Goal: Task Accomplishment & Management: Complete application form

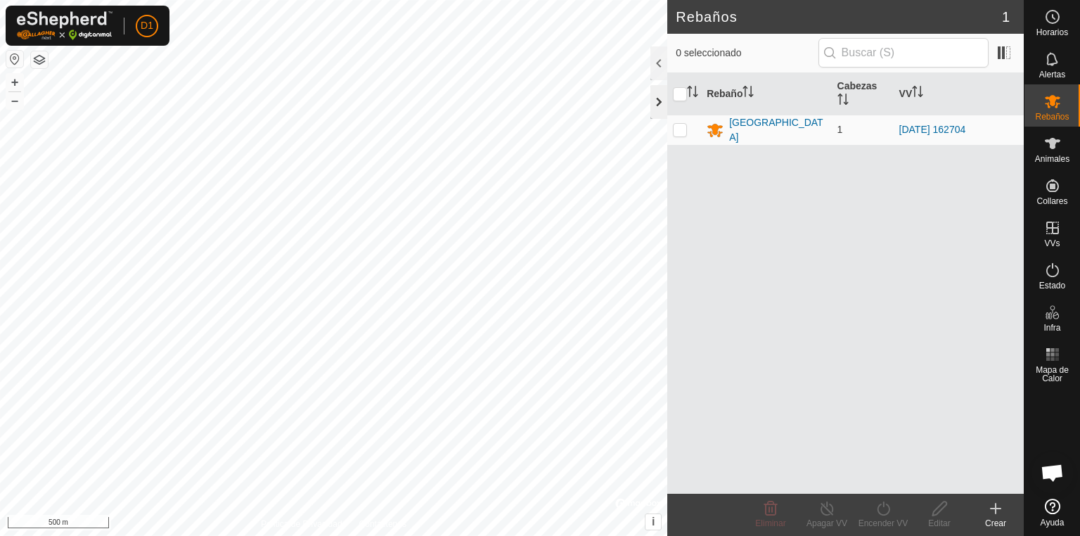
click at [657, 99] on div at bounding box center [658, 102] width 17 height 34
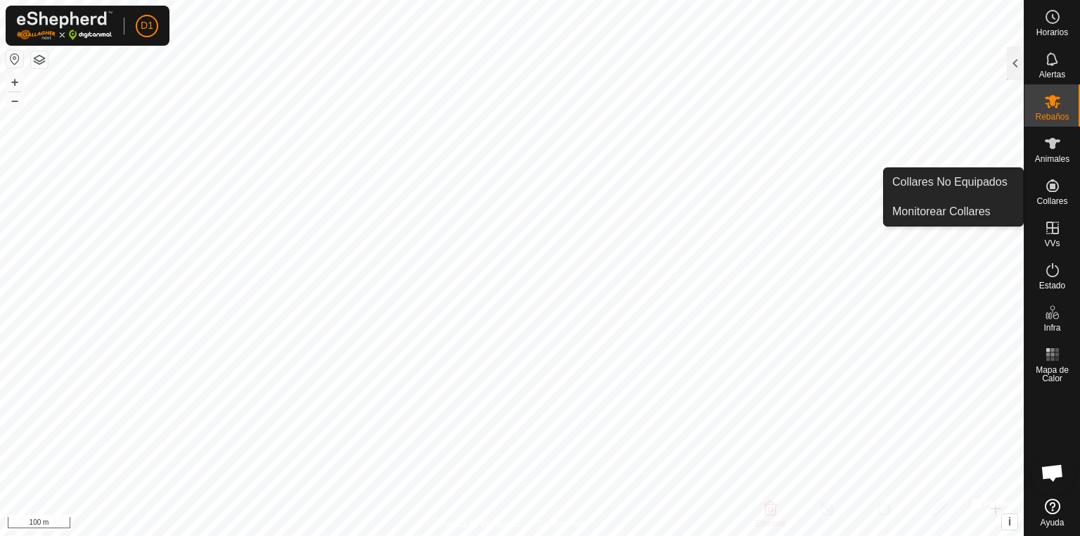
click at [1046, 192] on icon at bounding box center [1052, 185] width 17 height 17
click at [967, 186] on link "Collares No Equipados" at bounding box center [953, 182] width 139 height 28
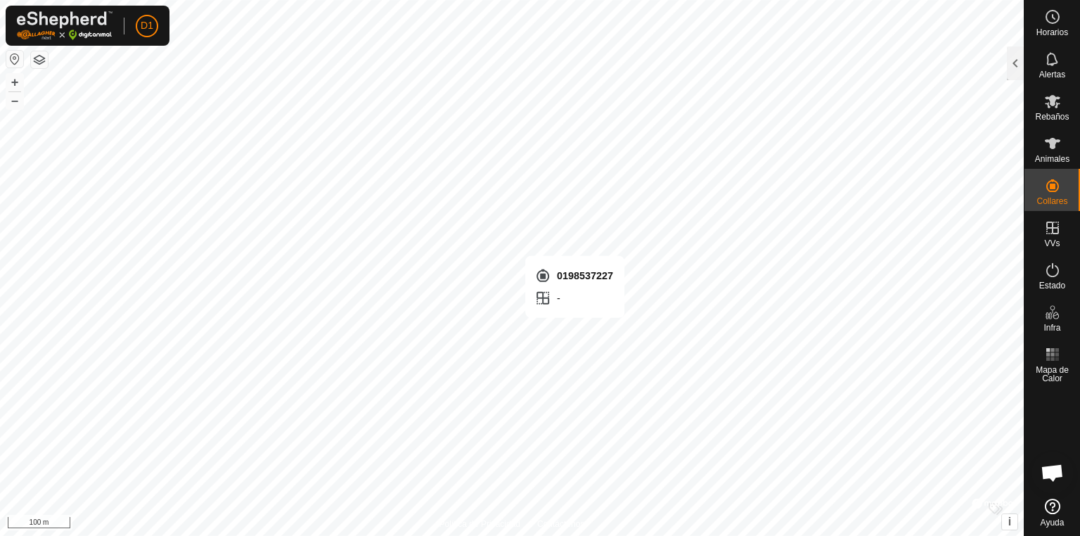
checkbox input "true"
click at [1021, 63] on div at bounding box center [1015, 63] width 17 height 34
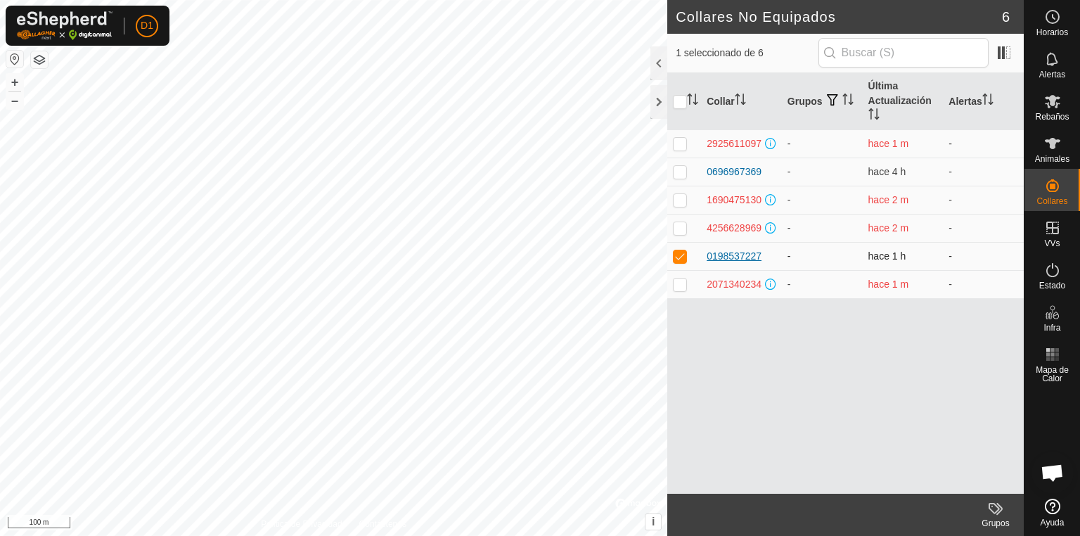
click at [735, 252] on div "0198537227" at bounding box center [734, 256] width 55 height 15
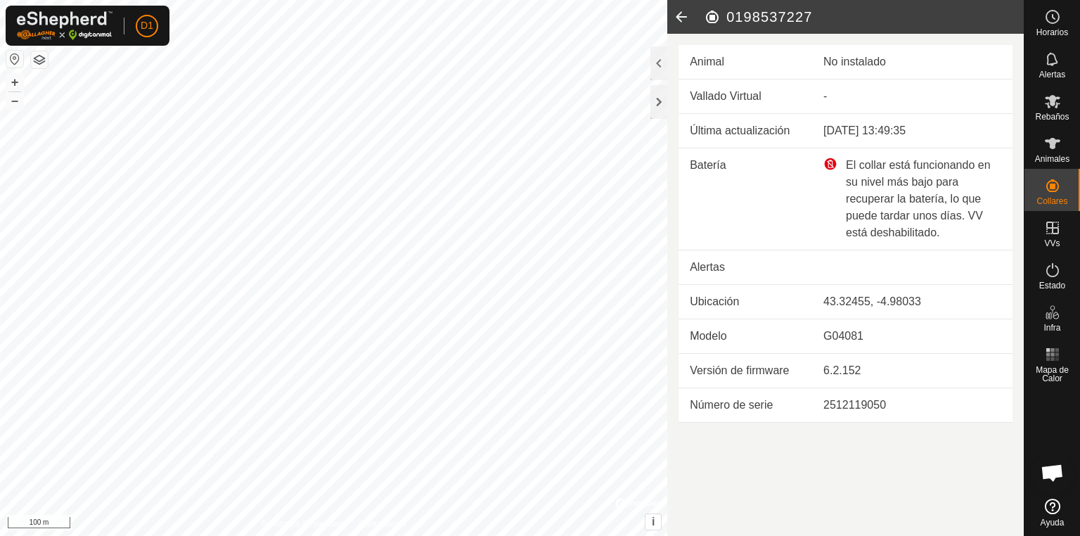
click at [877, 176] on div "El collar está funcionando en su nivel más bajo para recuperar la batería, lo q…" at bounding box center [912, 199] width 178 height 84
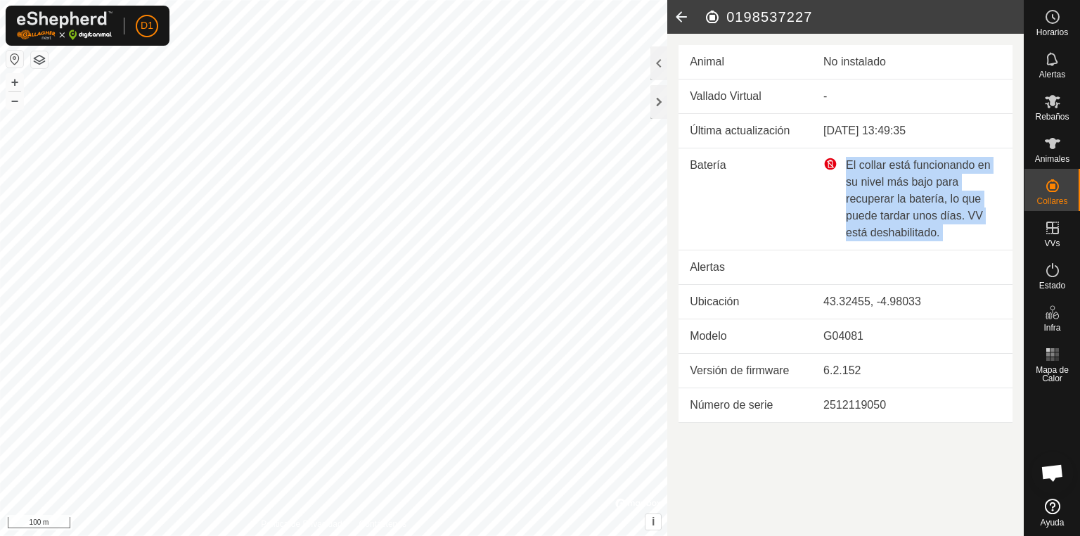
click at [877, 176] on div "El collar está funcionando en su nivel más bajo para recuperar la batería, lo q…" at bounding box center [912, 199] width 178 height 84
click at [879, 176] on div "El collar está funcionando en su nivel más bajo para recuperar la batería, lo q…" at bounding box center [912, 199] width 178 height 84
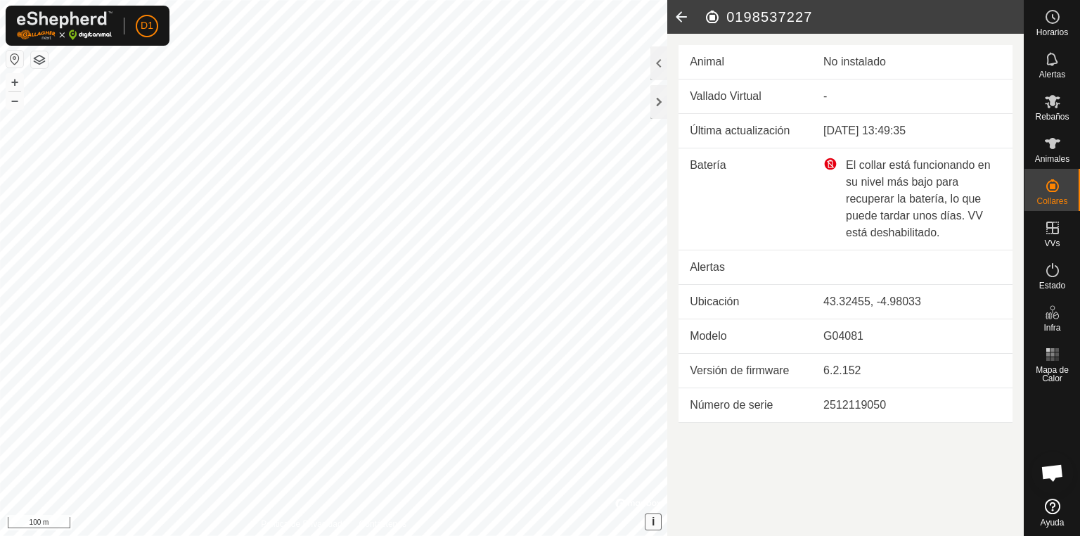
click at [649, 520] on button "i" at bounding box center [652, 521] width 15 height 15
click at [652, 520] on span "›" at bounding box center [653, 521] width 4 height 12
click at [1052, 104] on icon at bounding box center [1052, 101] width 15 height 13
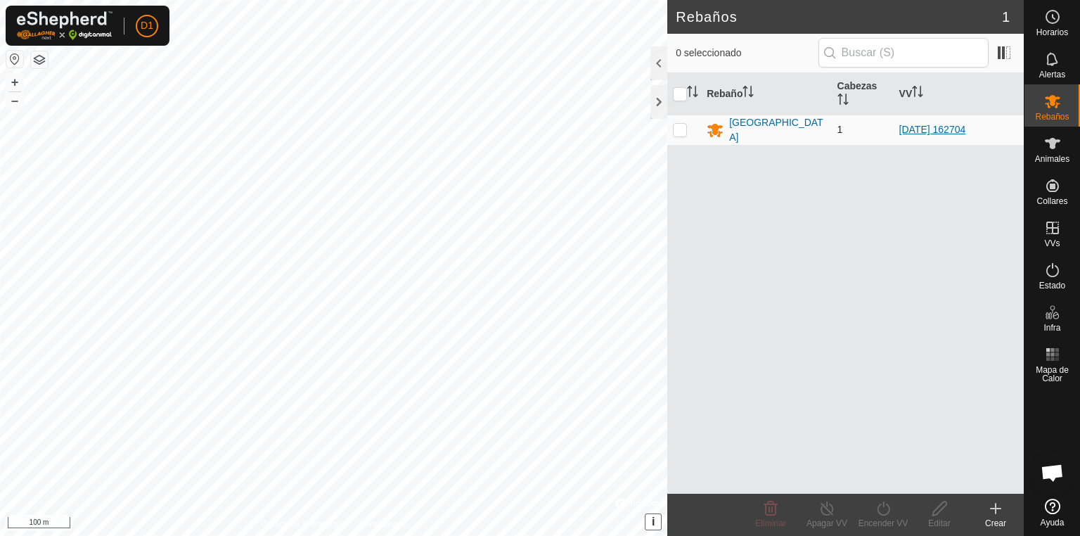
click at [925, 124] on link "[DATE] 162704" at bounding box center [932, 129] width 67 height 11
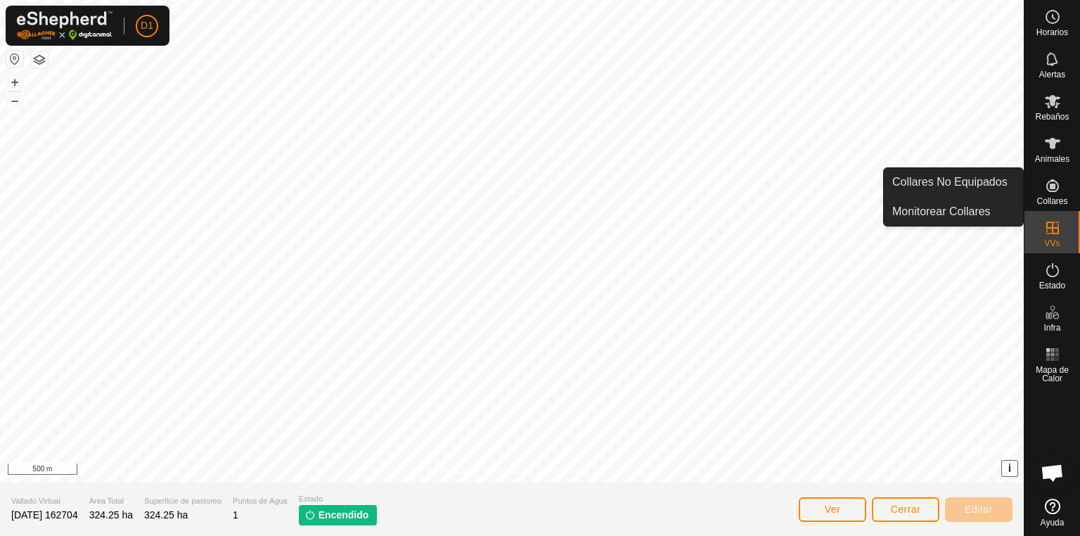
click at [1050, 204] on span "Collares" at bounding box center [1051, 201] width 31 height 8
click at [950, 212] on link "Monitorear Collares" at bounding box center [953, 212] width 139 height 28
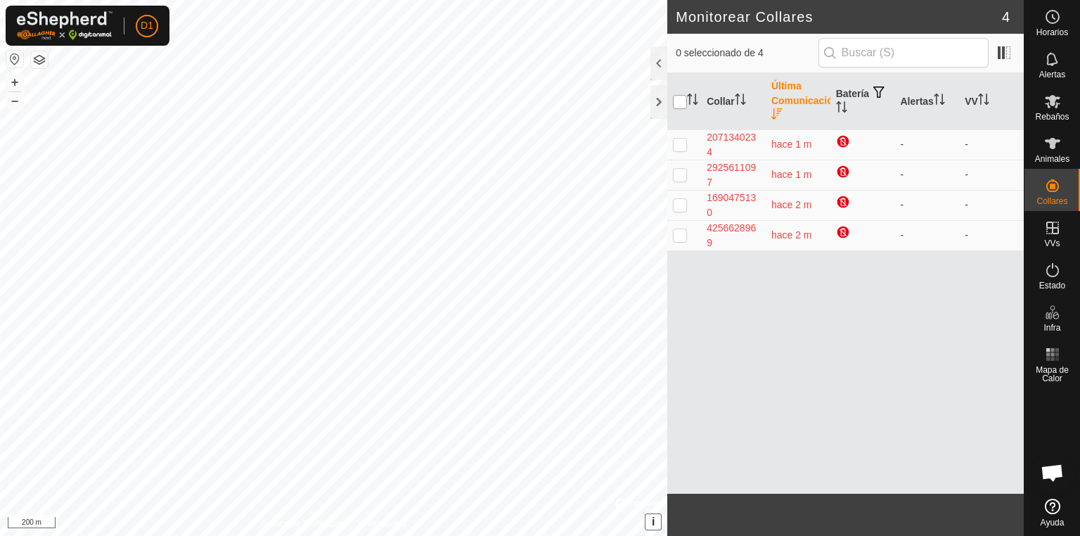
click at [683, 98] on input "checkbox" at bounding box center [680, 102] width 14 height 14
checkbox input "true"
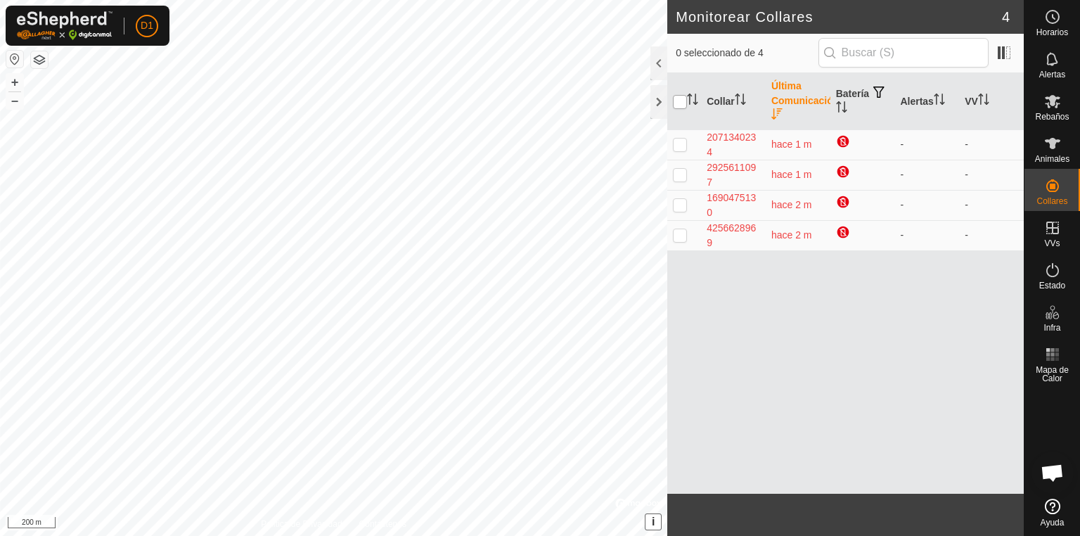
checkbox input "true"
click at [683, 98] on input "checkbox" at bounding box center [680, 102] width 14 height 14
checkbox input "false"
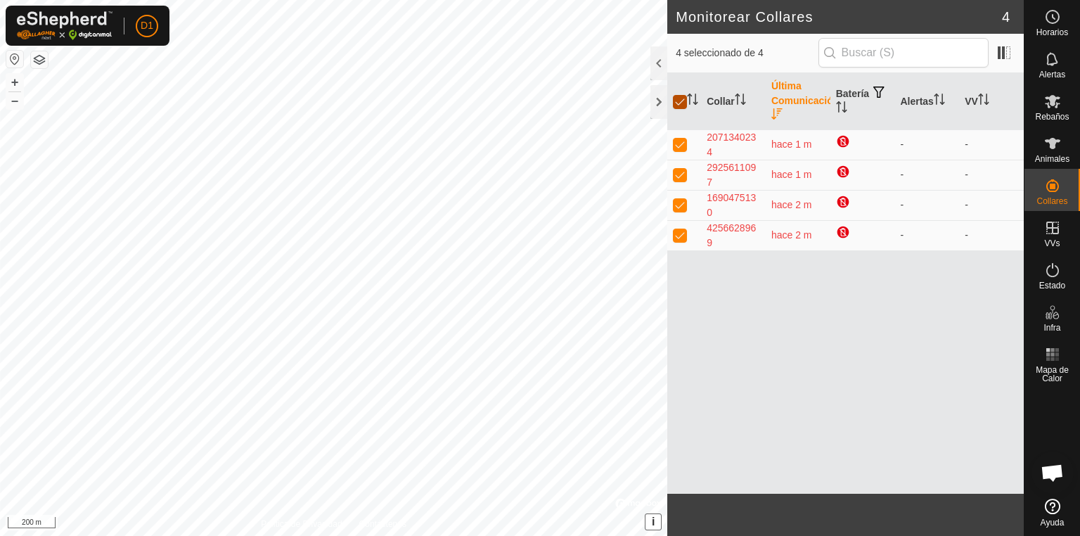
checkbox input "false"
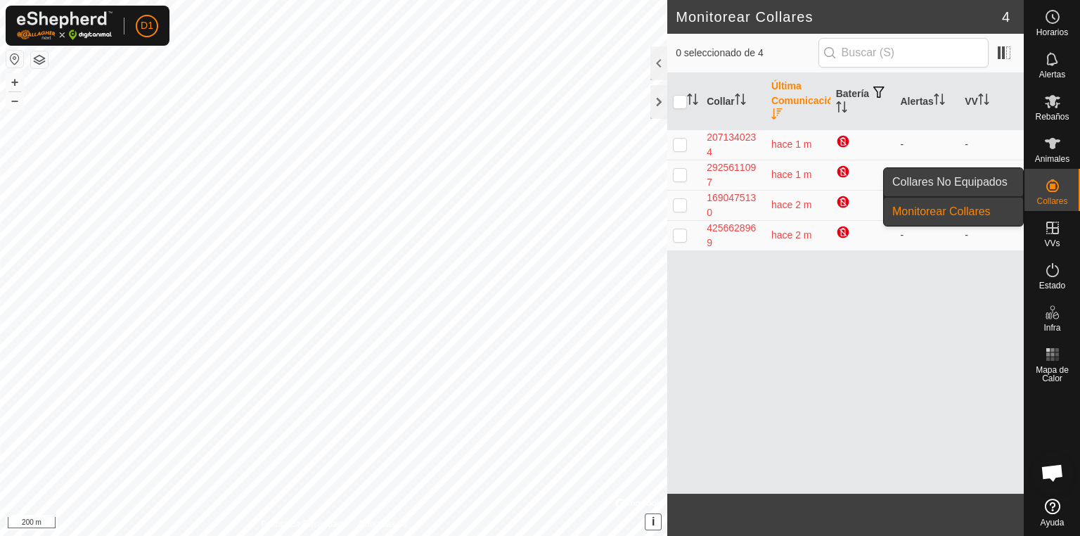
click at [979, 180] on link "Collares No Equipados" at bounding box center [953, 182] width 139 height 28
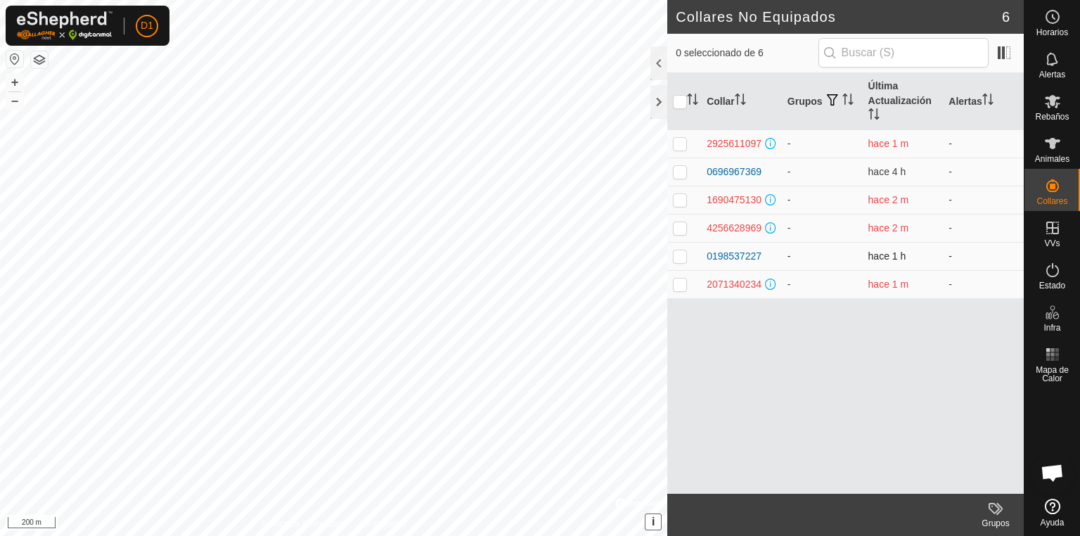
click at [678, 256] on p-checkbox at bounding box center [680, 255] width 14 height 11
checkbox input "true"
click at [747, 253] on div "0198537227" at bounding box center [734, 256] width 55 height 15
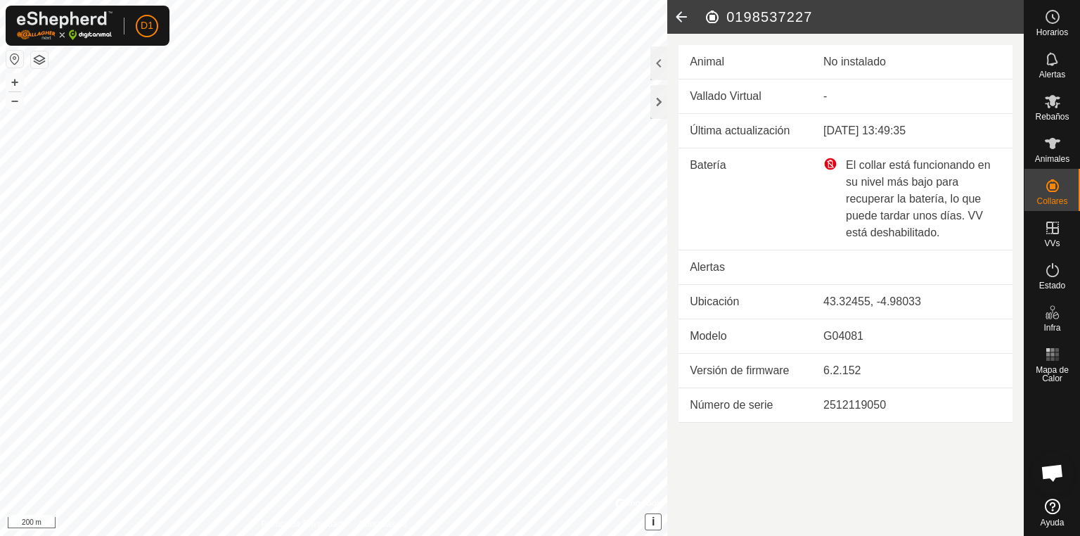
click at [660, 56] on div at bounding box center [658, 63] width 17 height 34
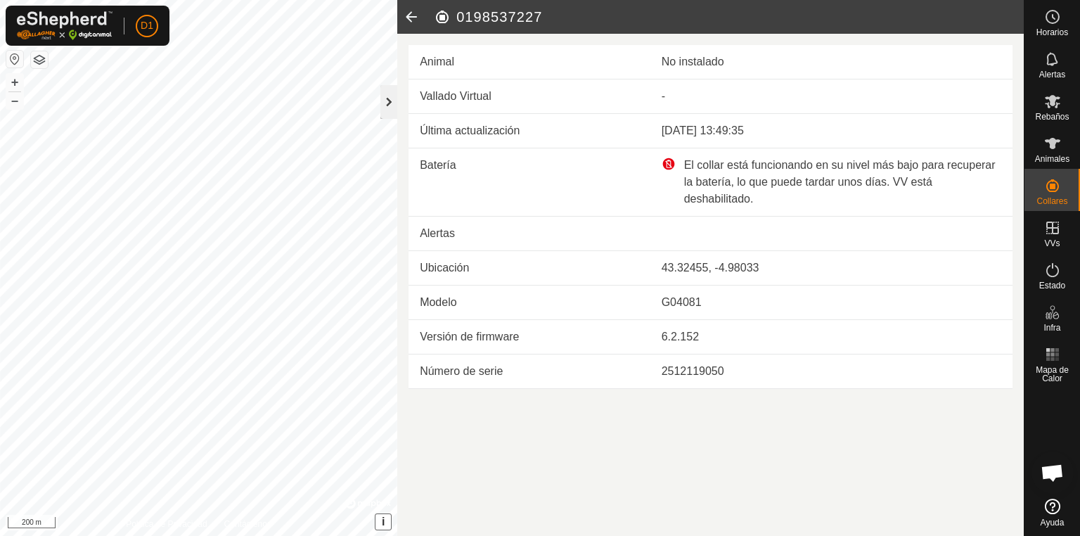
click at [385, 104] on div at bounding box center [388, 102] width 17 height 34
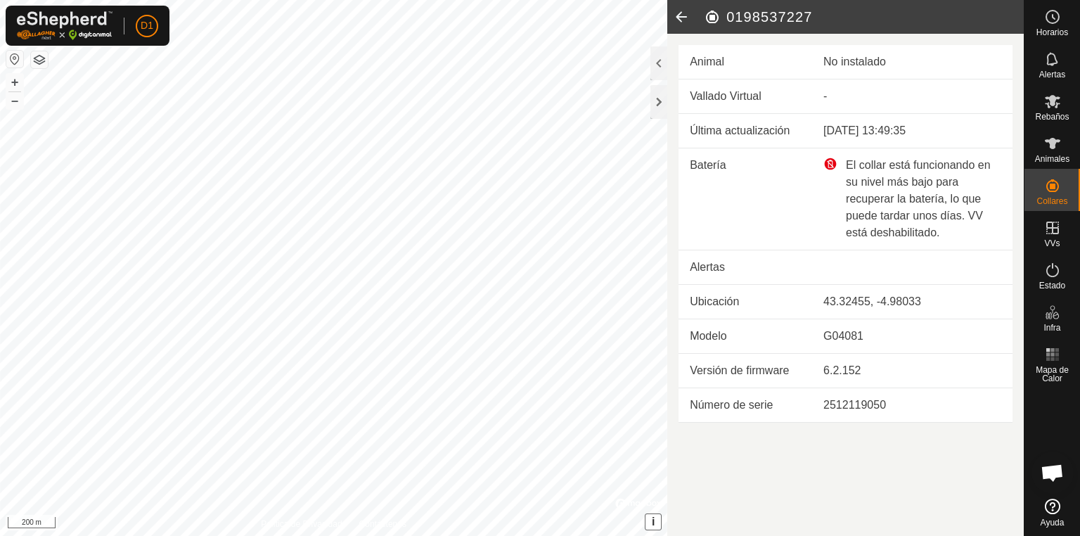
click at [883, 186] on div "El collar está funcionando en su nivel más bajo para recuperar la batería, lo q…" at bounding box center [912, 199] width 178 height 84
click at [1051, 142] on icon at bounding box center [1052, 143] width 15 height 11
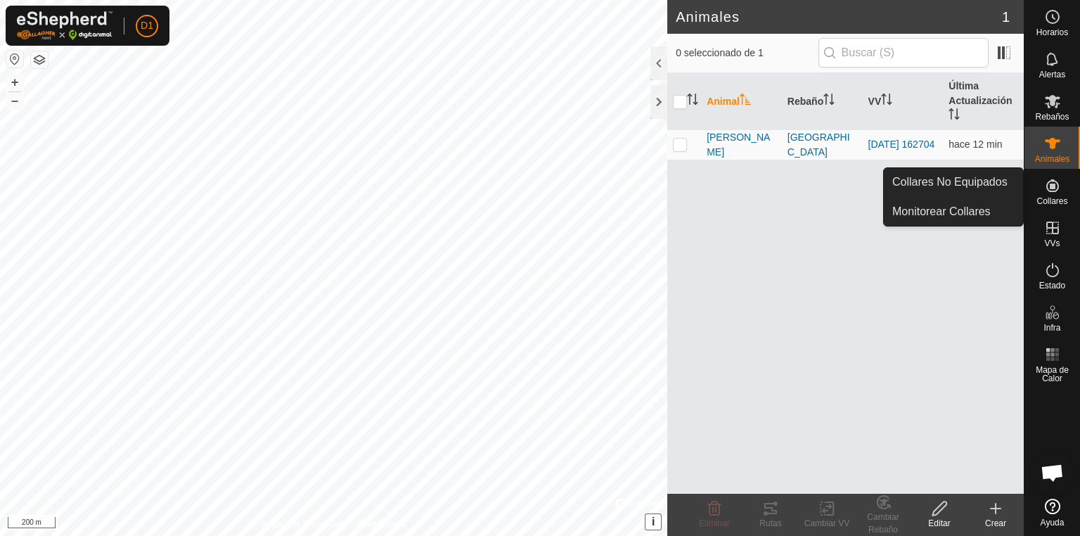
click at [1054, 192] on icon at bounding box center [1052, 185] width 17 height 17
click at [970, 180] on link "Collares No Equipados" at bounding box center [953, 182] width 139 height 28
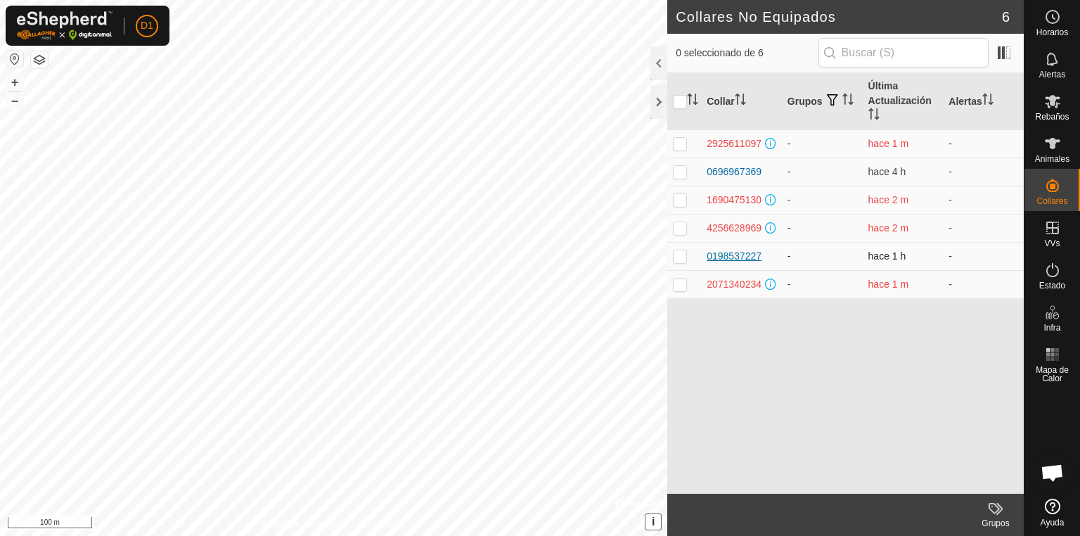
click at [733, 253] on div "0198537227" at bounding box center [734, 256] width 55 height 15
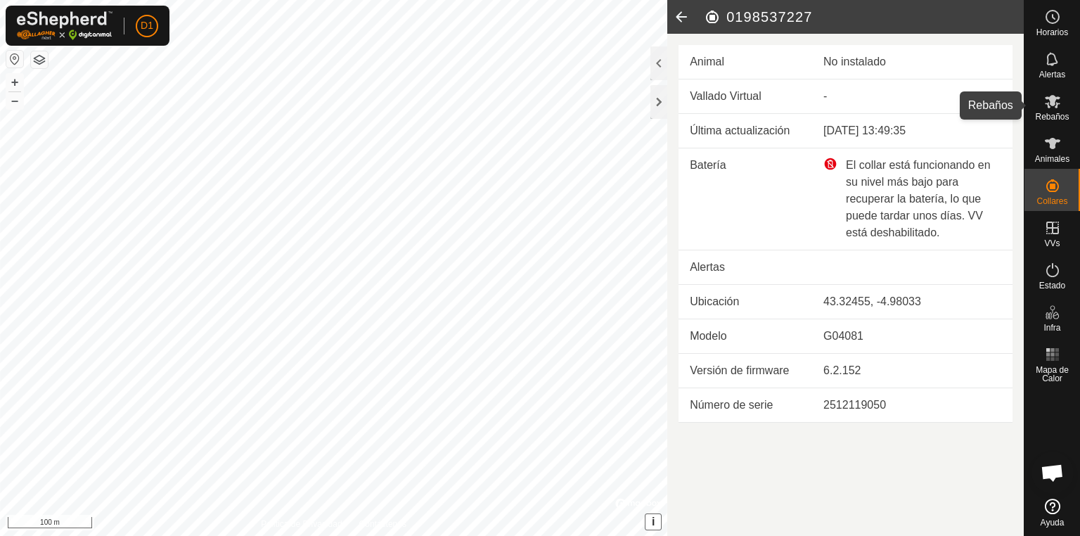
click at [1055, 106] on icon at bounding box center [1052, 101] width 15 height 13
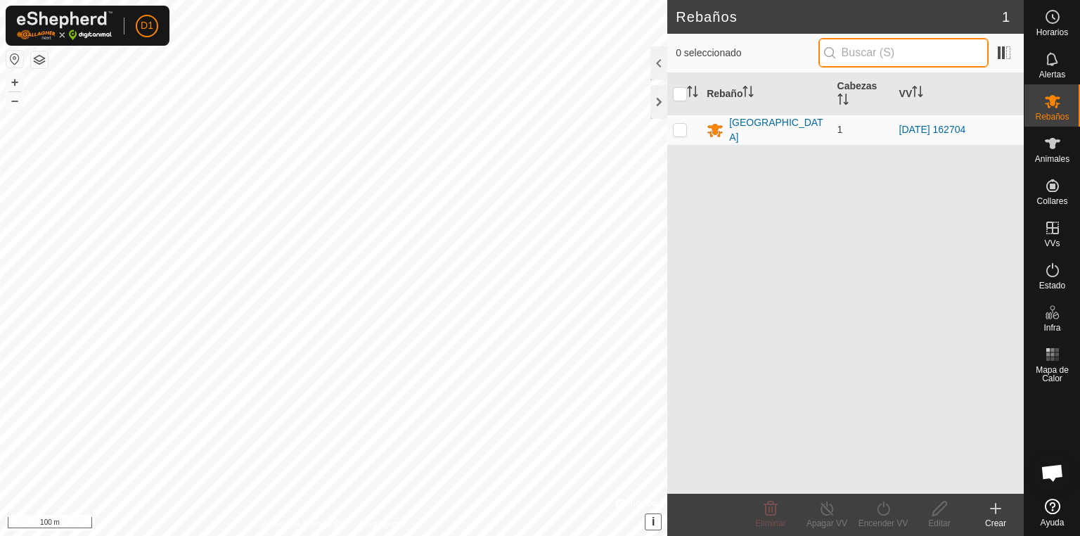
click at [890, 53] on input "text" at bounding box center [903, 53] width 170 height 30
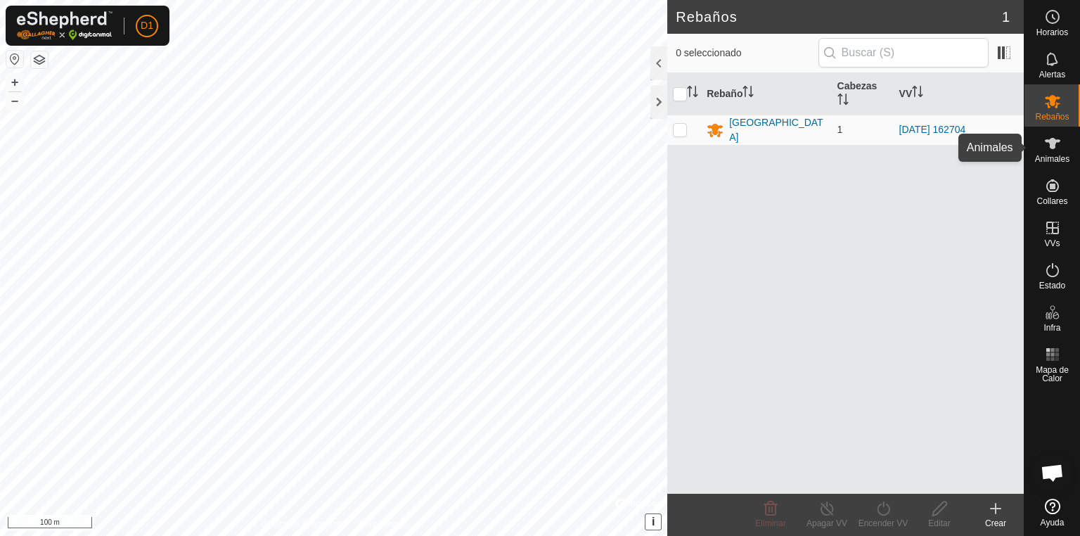
click at [1052, 146] on icon at bounding box center [1052, 143] width 15 height 11
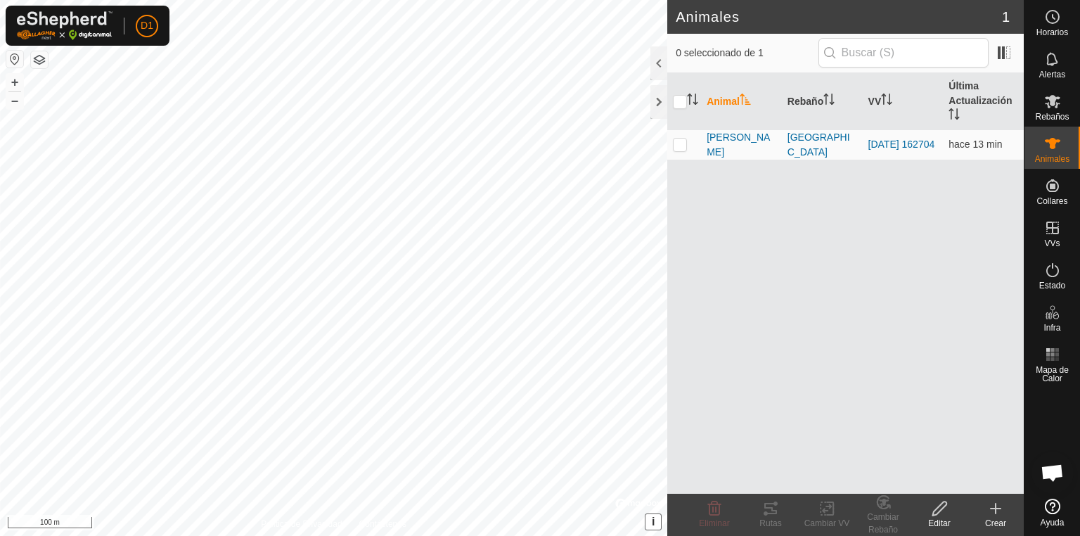
click at [997, 515] on icon at bounding box center [995, 508] width 17 height 17
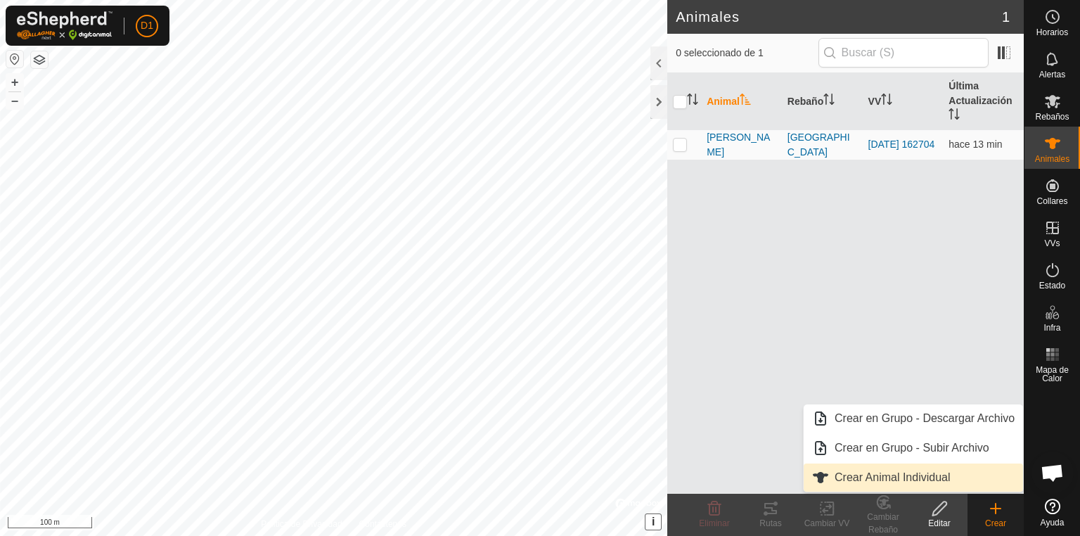
click at [894, 477] on link "Crear Animal Individual" at bounding box center [913, 477] width 219 height 28
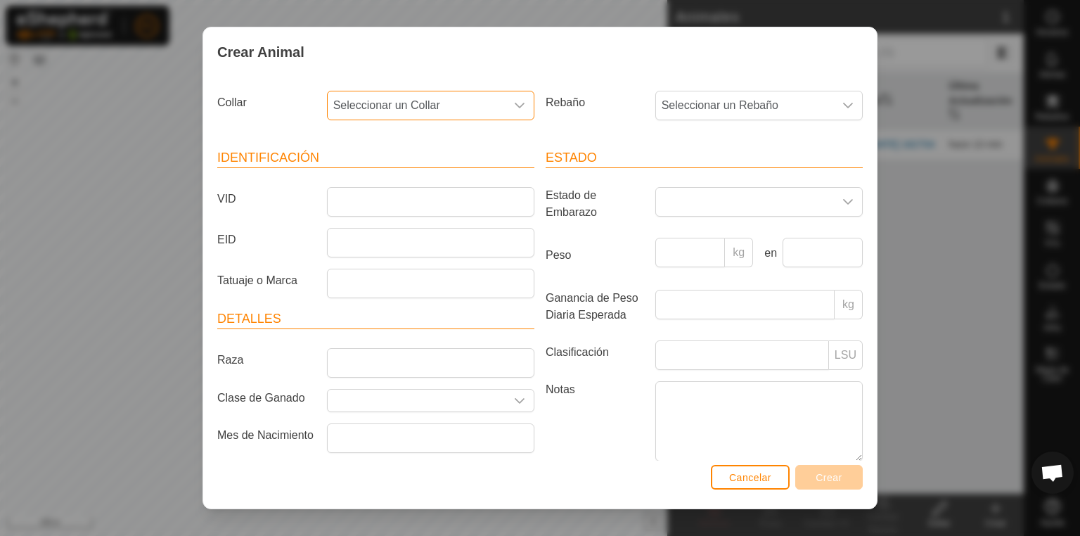
click at [391, 93] on span "Seleccionar un Collar" at bounding box center [417, 105] width 178 height 28
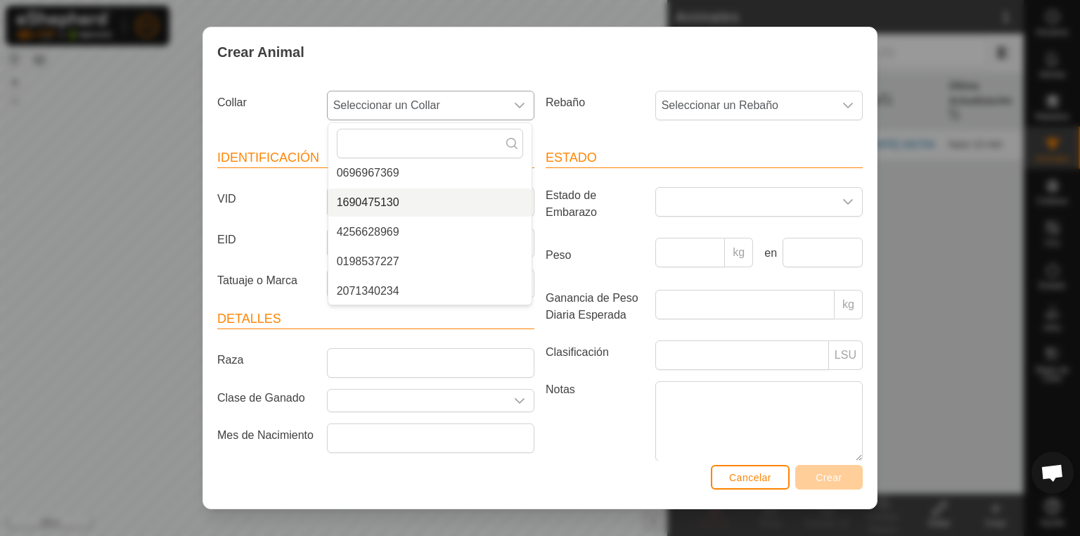
scroll to position [65, 0]
click at [378, 257] on li "0198537227" at bounding box center [429, 261] width 203 height 28
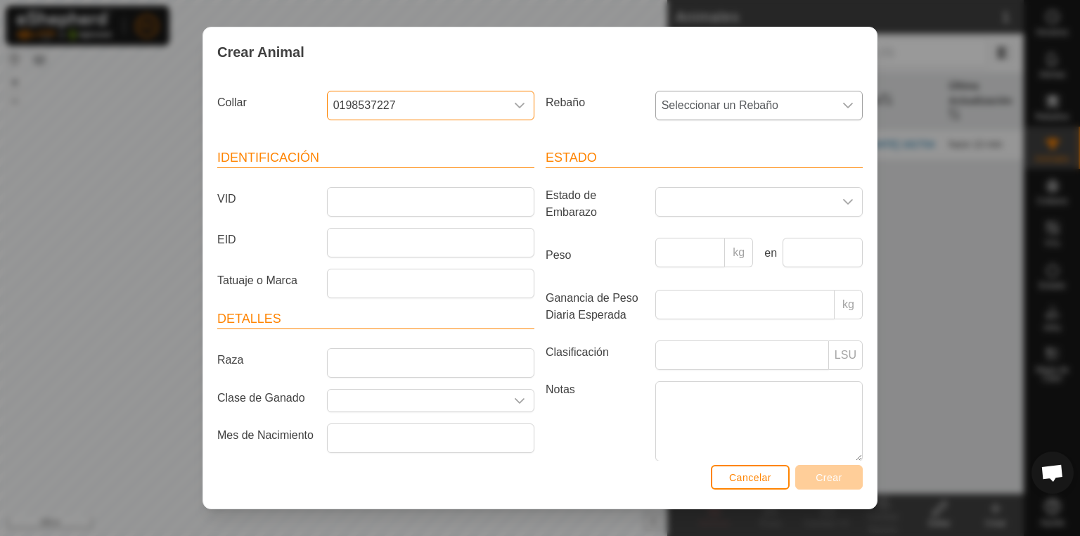
click at [687, 104] on span "Seleccionar un Rebaño" at bounding box center [745, 105] width 178 height 28
click at [676, 204] on li "[GEOGRAPHIC_DATA]" at bounding box center [758, 207] width 203 height 28
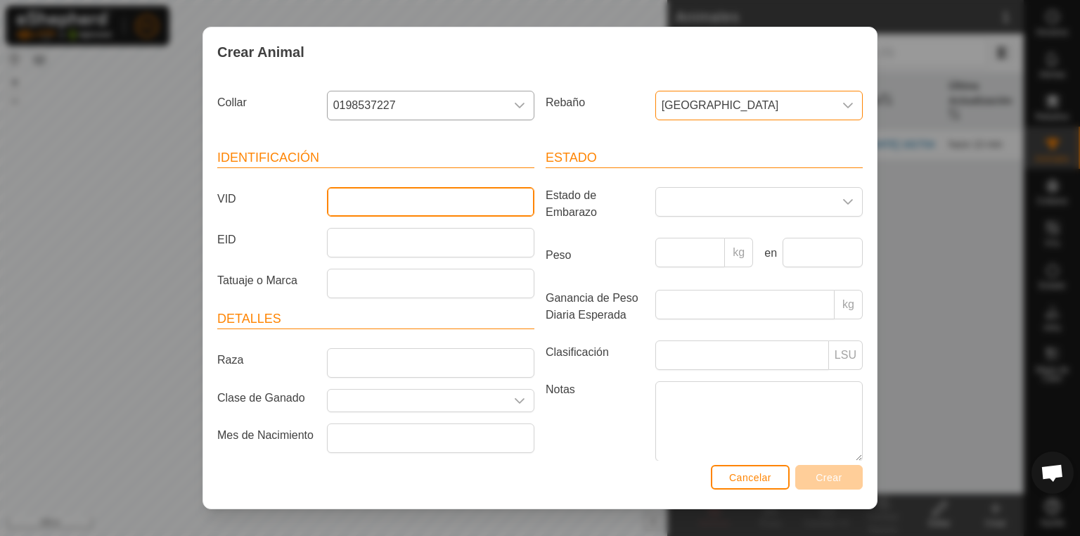
click at [392, 207] on input "VID" at bounding box center [430, 202] width 207 height 30
type input "Caballo"
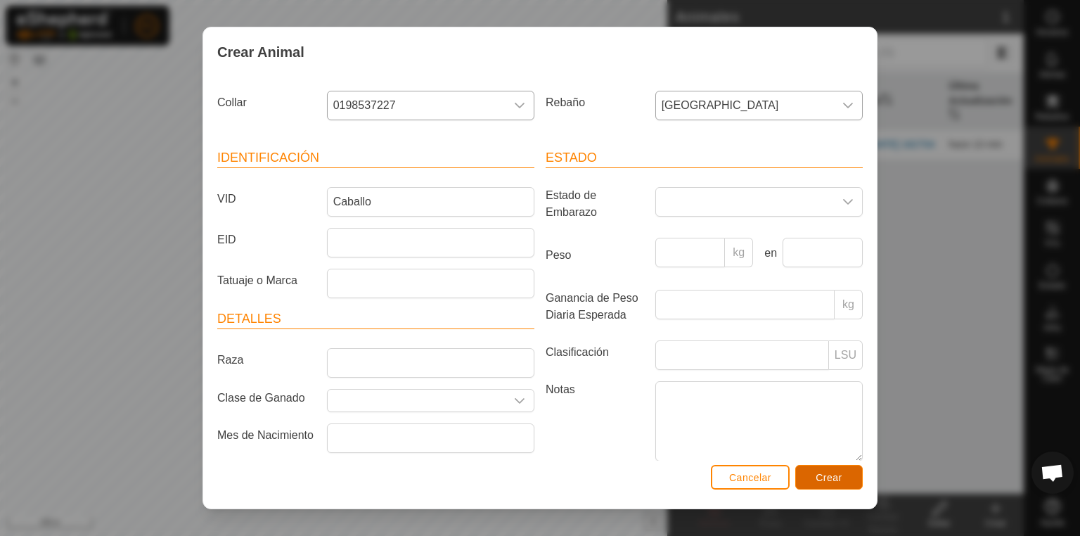
click at [833, 477] on span "Crear" at bounding box center [828, 477] width 27 height 11
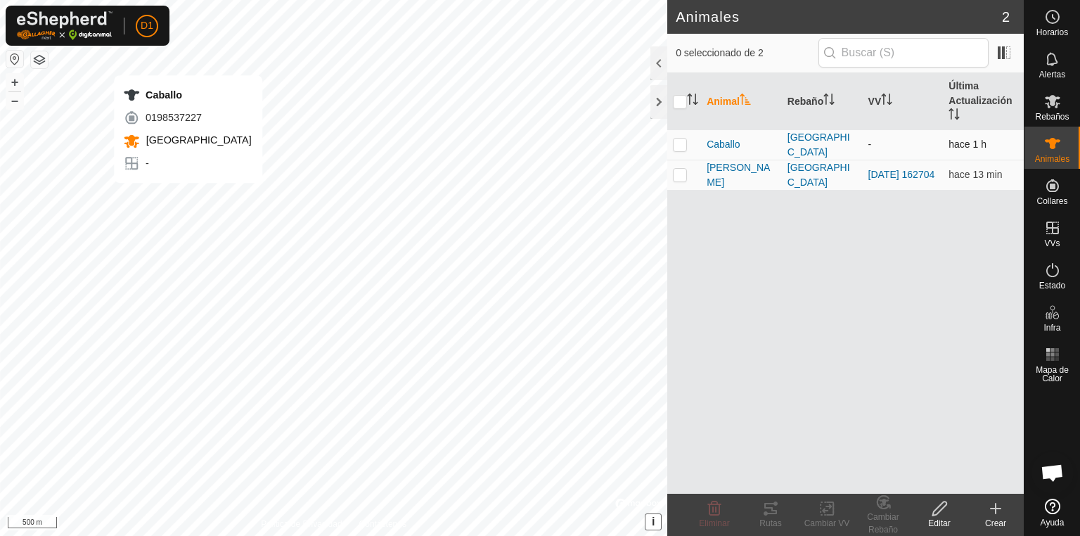
checkbox input "true"
click at [726, 138] on span "Caballo" at bounding box center [723, 144] width 33 height 15
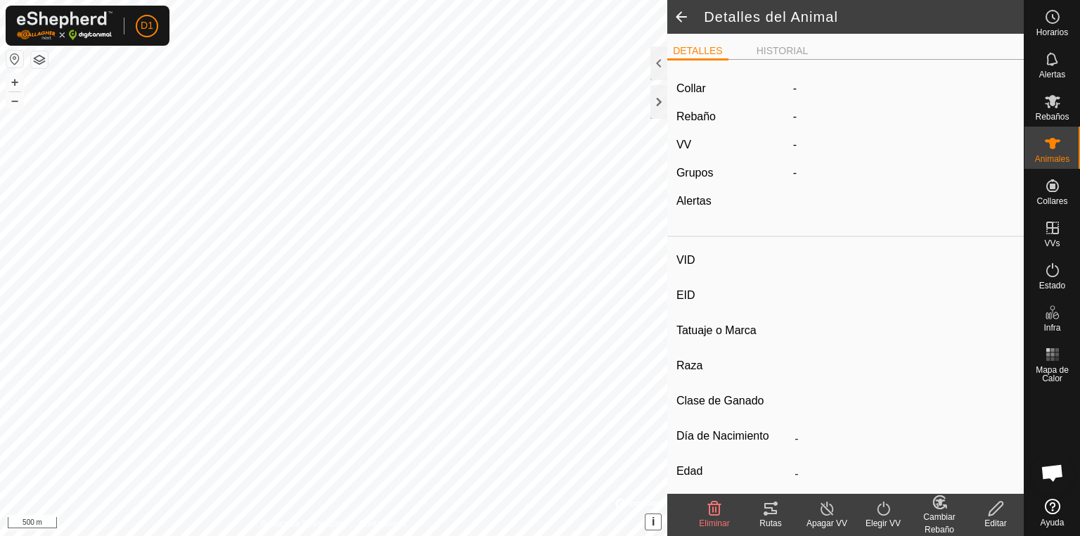
type input "Caballo"
type input "-"
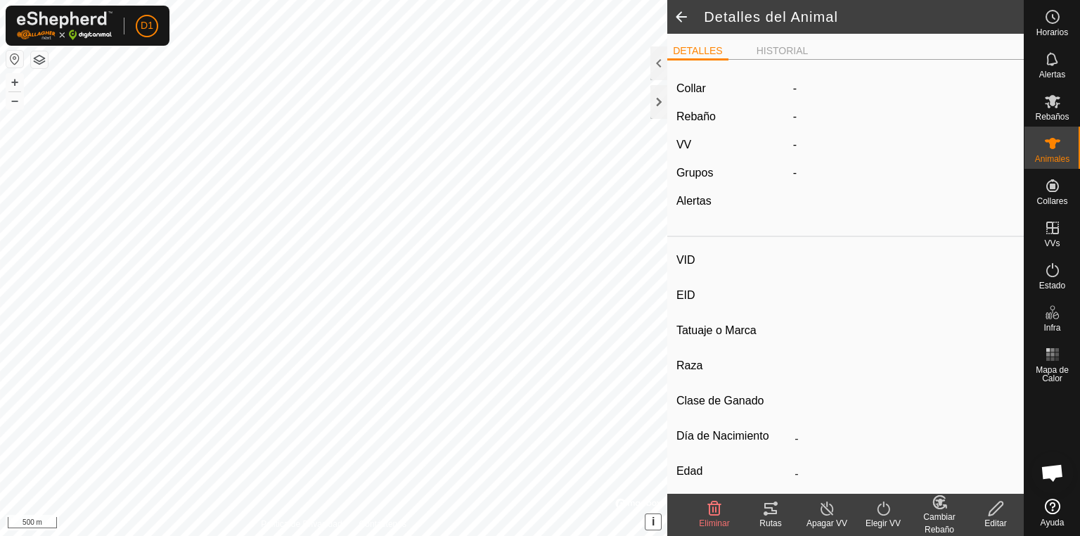
type input "0 kg"
type input "-"
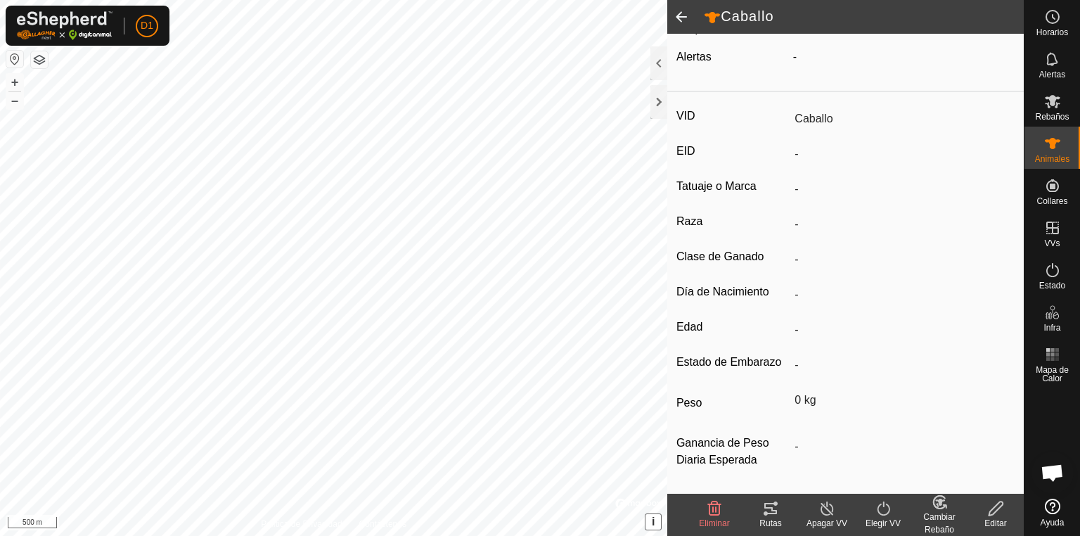
scroll to position [152, 0]
click at [877, 510] on icon at bounding box center [883, 508] width 13 height 14
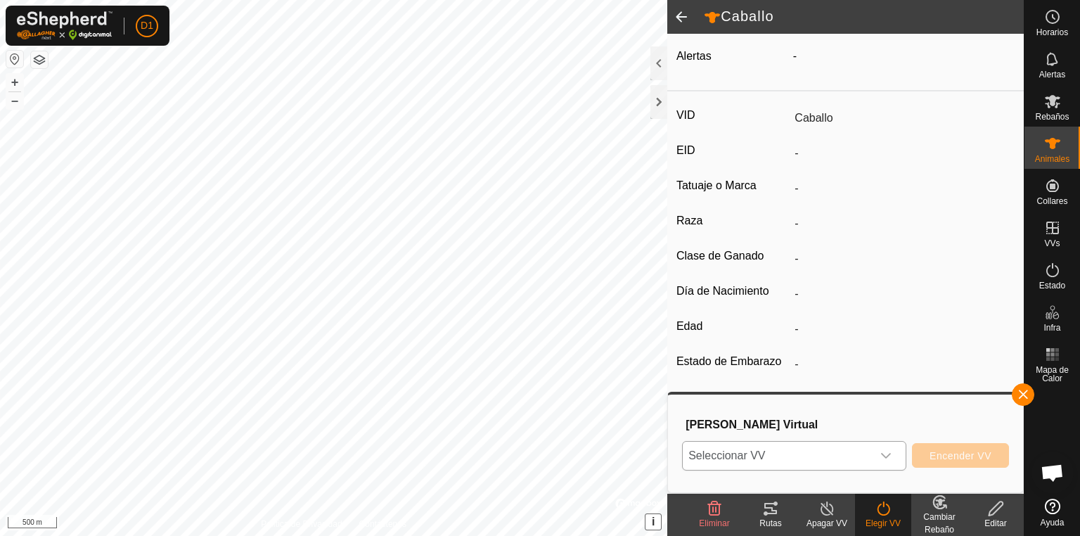
click at [782, 447] on span "Seleccionar VV" at bounding box center [777, 455] width 189 height 28
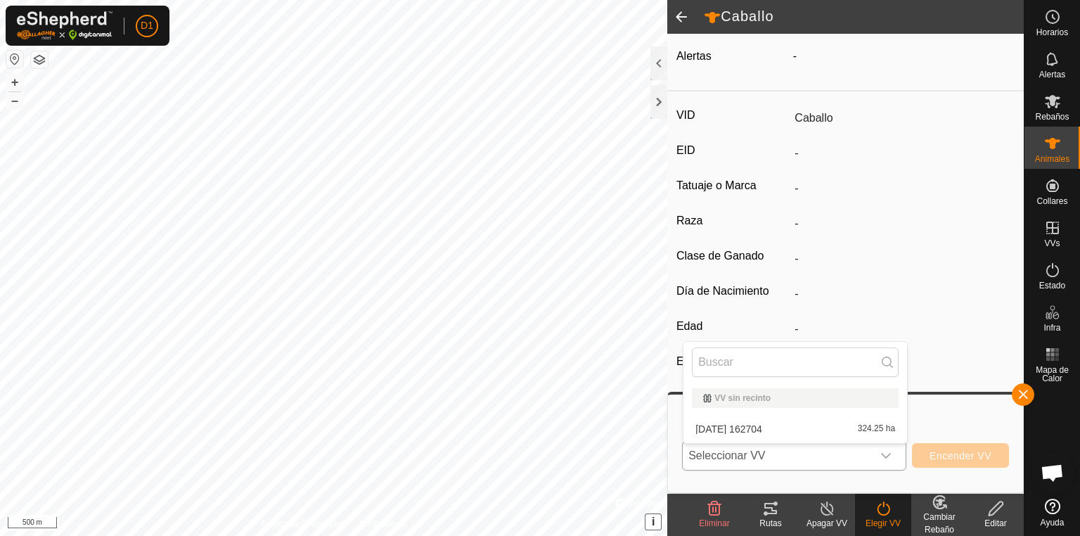
click at [747, 432] on li "[DATE] 162704 324.25 ha" at bounding box center [795, 429] width 224 height 28
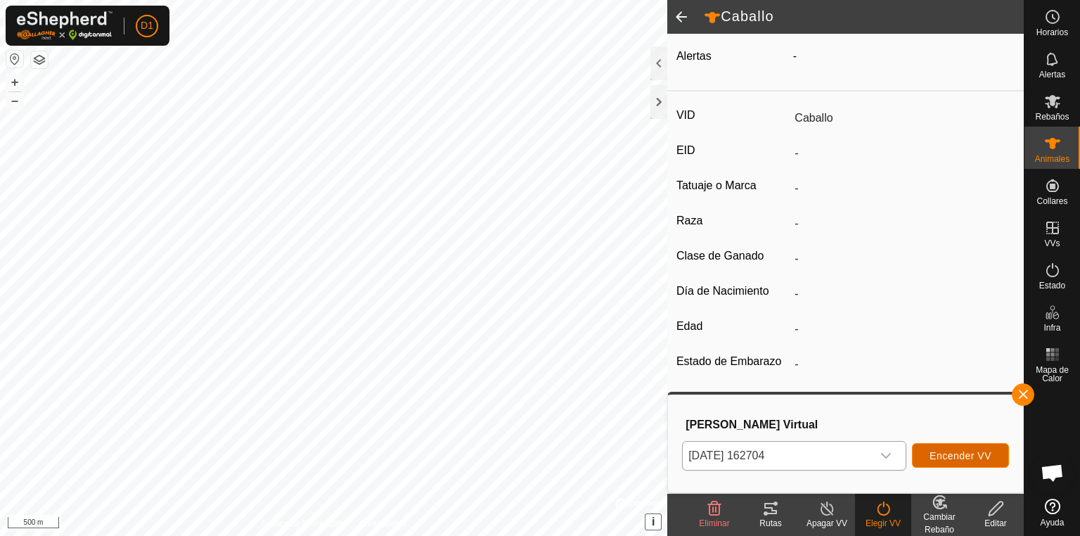
click at [986, 453] on span "Encender VV" at bounding box center [960, 455] width 62 height 11
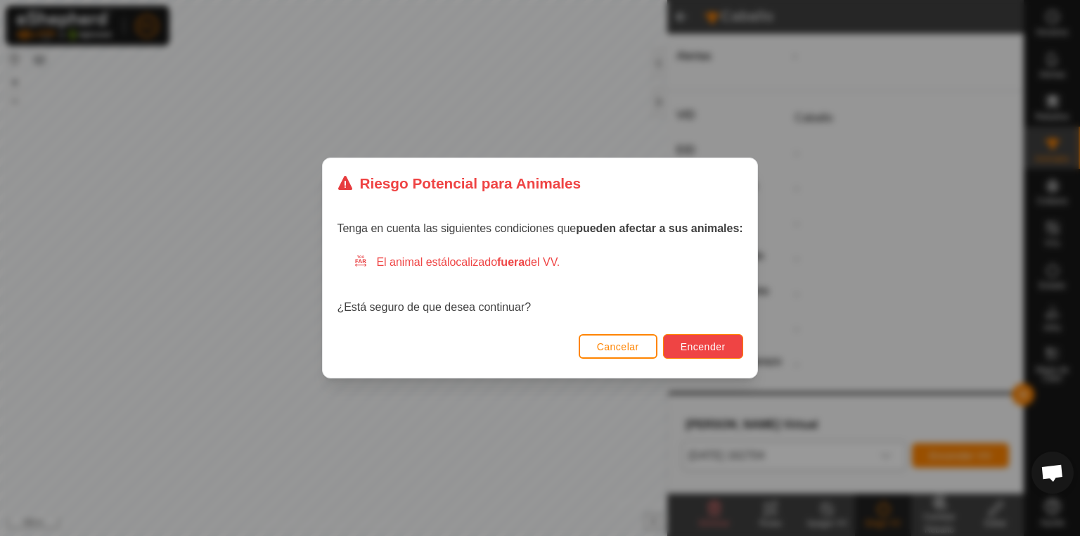
click at [697, 343] on span "Encender" at bounding box center [703, 346] width 45 height 11
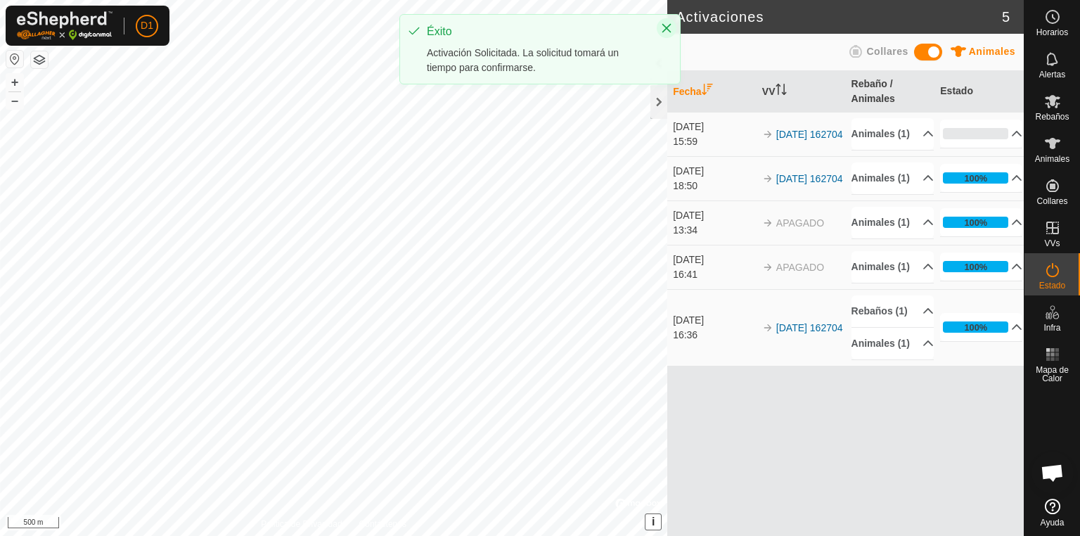
click at [664, 27] on icon "Close" at bounding box center [666, 27] width 11 height 11
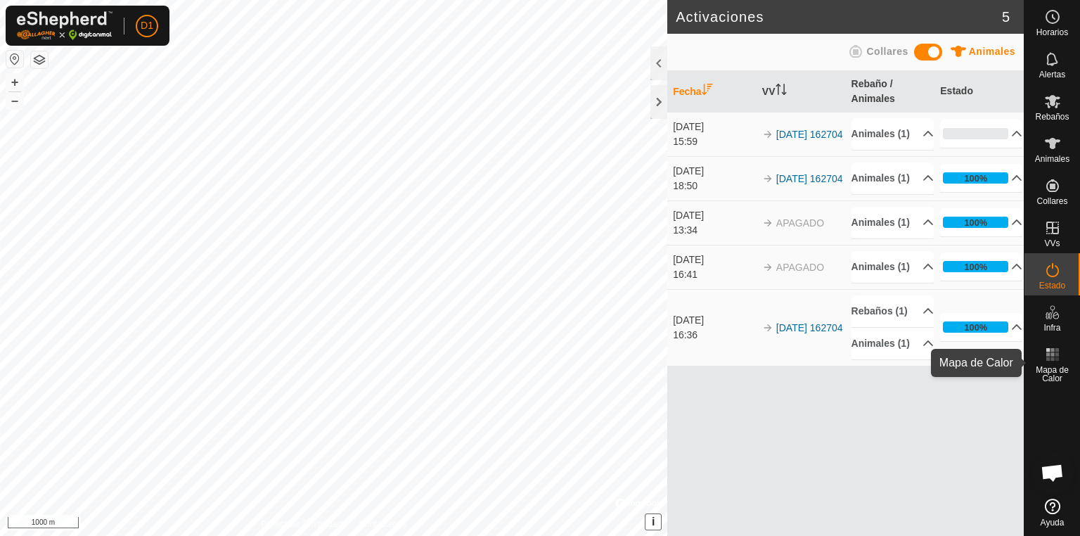
click at [1050, 363] on es-heatmap-svg-icon at bounding box center [1052, 354] width 25 height 22
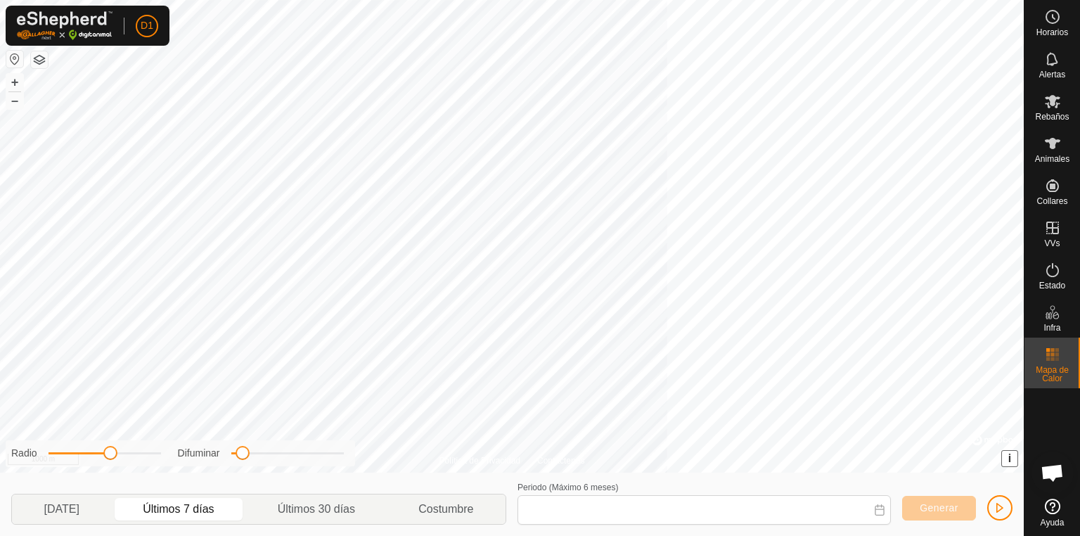
type input "[DATE] - [DATE]"
drag, startPoint x: 245, startPoint y: 453, endPoint x: 245, endPoint y: 462, distance: 9.1
click at [245, 462] on div "Radio Difuminar" at bounding box center [180, 453] width 349 height 26
click at [1054, 363] on es-heatmap-svg-icon at bounding box center [1052, 354] width 25 height 22
click at [1047, 157] on span "Animales" at bounding box center [1052, 159] width 34 height 8
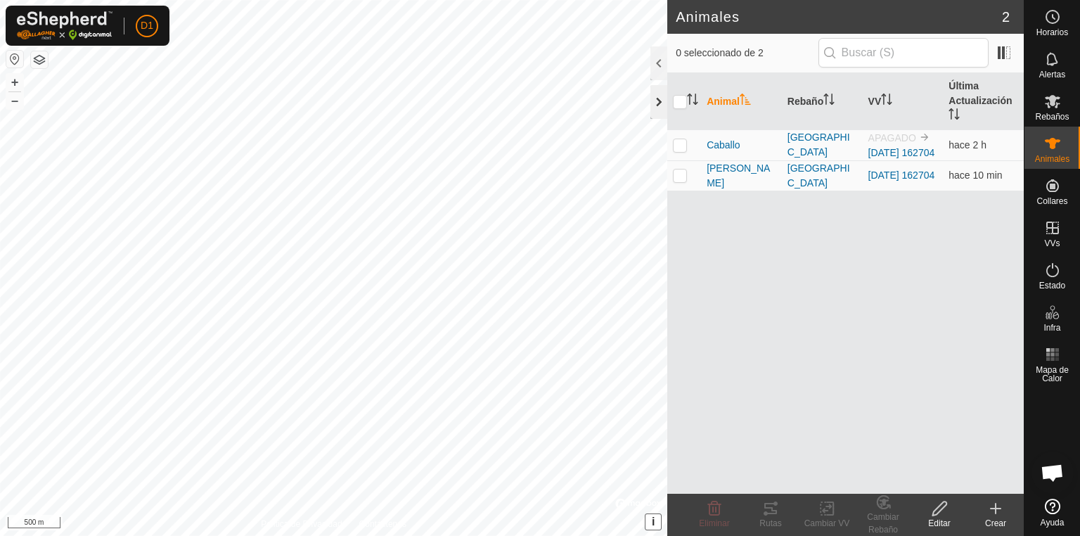
click at [662, 98] on div at bounding box center [658, 102] width 17 height 34
